Goal: Use online tool/utility: Utilize a website feature to perform a specific function

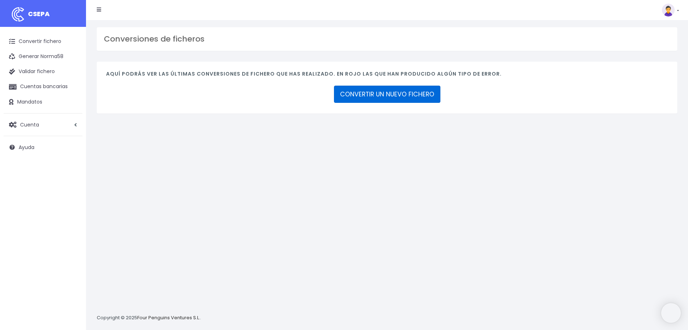
click at [369, 86] on link "CONVERTIR UN NUEVO FICHERO" at bounding box center [387, 94] width 106 height 17
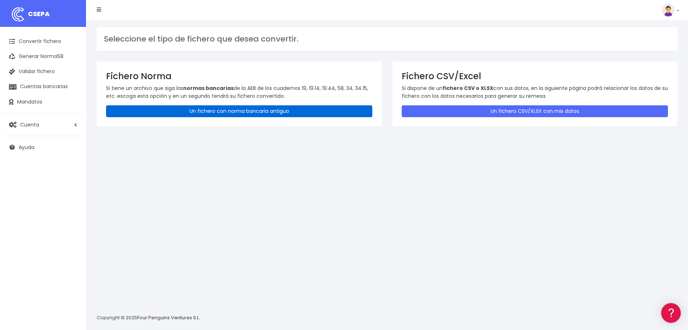
click at [195, 111] on link "Un fichero con norma bancaria antiguo" at bounding box center [239, 111] width 266 height 12
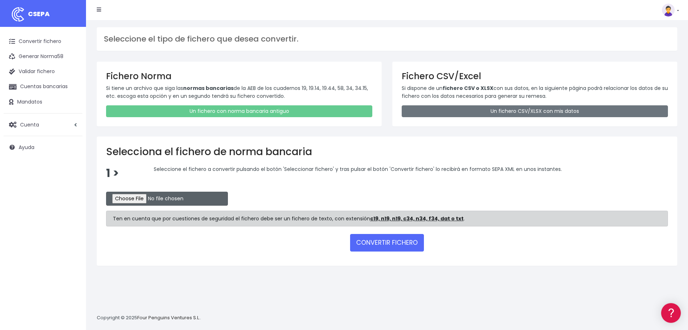
click at [124, 196] on input "file" at bounding box center [167, 199] width 122 height 14
type input "C:\fakepath\camalteccajamar.c19"
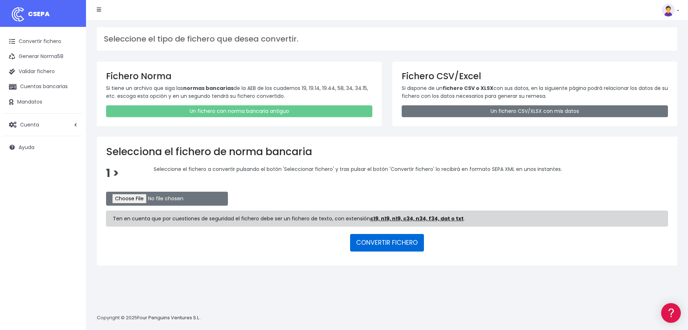
click at [372, 240] on button "CONVERTIR FICHERO" at bounding box center [387, 242] width 74 height 17
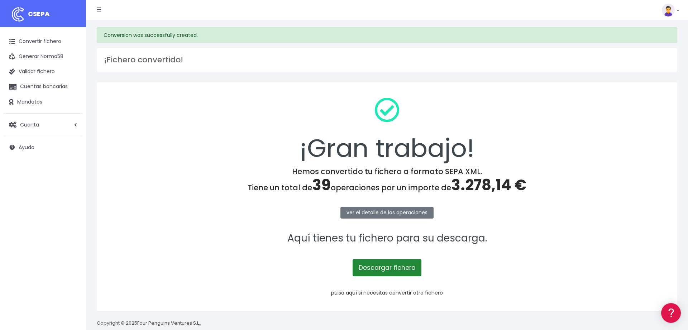
click at [382, 270] on link "Descargar fichero" at bounding box center [387, 267] width 69 height 17
